Goal: Task Accomplishment & Management: Manage account settings

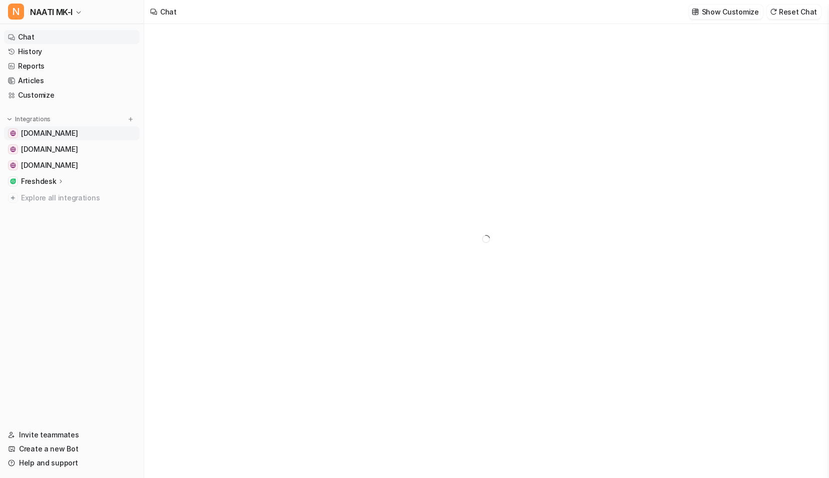
type textarea "**********"
click at [50, 436] on link "Invite teammates" at bounding box center [72, 435] width 136 height 14
